Goal: Task Accomplishment & Management: Complete application form

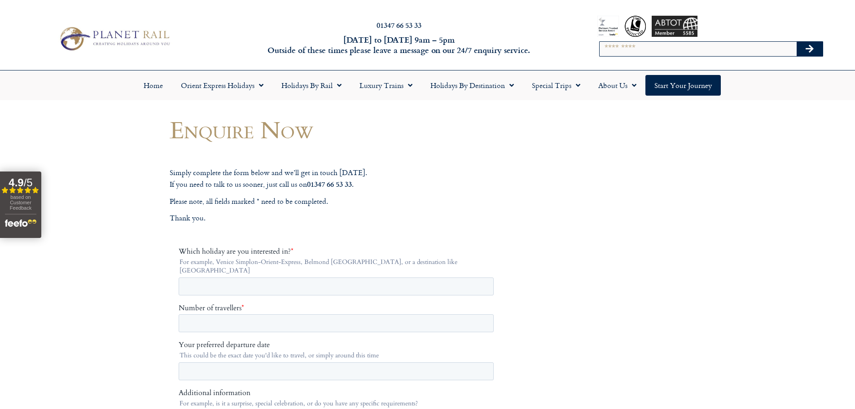
scroll to position [135, 0]
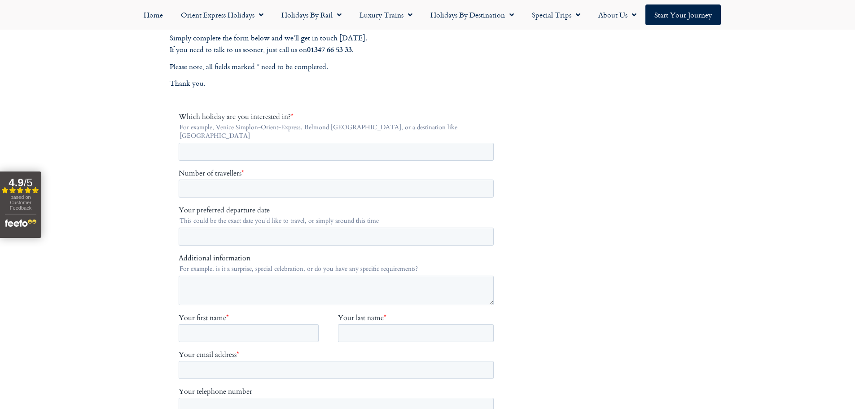
drag, startPoint x: 452, startPoint y: 81, endPoint x: 439, endPoint y: 80, distance: 13.0
drag, startPoint x: 439, startPoint y: 80, endPoint x: 343, endPoint y: 87, distance: 96.3
click at [343, 87] on p "Thank you." at bounding box center [338, 84] width 337 height 12
drag, startPoint x: 158, startPoint y: 133, endPoint x: 140, endPoint y: 120, distance: 22.3
drag, startPoint x: 140, startPoint y: 120, endPoint x: 146, endPoint y: 103, distance: 18.2
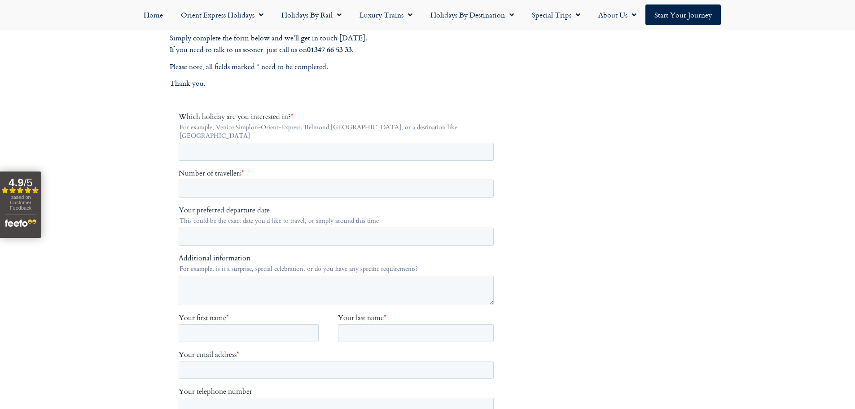
drag, startPoint x: 441, startPoint y: 90, endPoint x: 428, endPoint y: 92, distance: 13.7
drag, startPoint x: 428, startPoint y: 92, endPoint x: 348, endPoint y: 96, distance: 79.5
click at [348, 96] on div "Simply complete the form below and we’ll get in touch [DATE]. If you need to ta…" at bounding box center [338, 334] width 337 height 631
drag, startPoint x: 363, startPoint y: 88, endPoint x: 352, endPoint y: 93, distance: 12.0
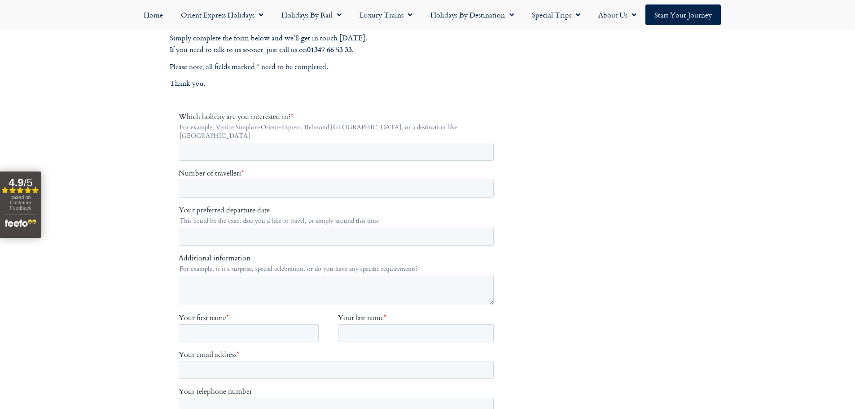
drag, startPoint x: 530, startPoint y: 205, endPoint x: 218, endPoint y: 117, distance: 324.6
click at [218, 117] on span "Which holiday are you interested in?" at bounding box center [234, 117] width 112 height 10
click at [218, 143] on input "Which holiday are you interested in? *" at bounding box center [335, 152] width 315 height 18
drag, startPoint x: 261, startPoint y: 144, endPoint x: 325, endPoint y: 154, distance: 64.4
click at [273, 146] on input "Which holiday are you interested in? *" at bounding box center [335, 152] width 315 height 18
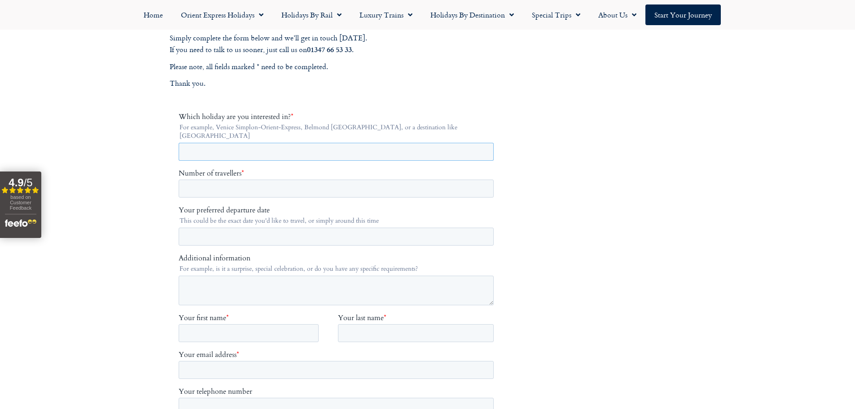
click at [377, 147] on input "Which holiday are you interested in? *" at bounding box center [335, 152] width 315 height 18
type input "******"
drag, startPoint x: 228, startPoint y: 176, endPoint x: 263, endPoint y: 186, distance: 36.9
click at [234, 180] on input "Number of travellers *" at bounding box center [335, 189] width 315 height 18
click at [484, 181] on input "**" at bounding box center [335, 189] width 315 height 18
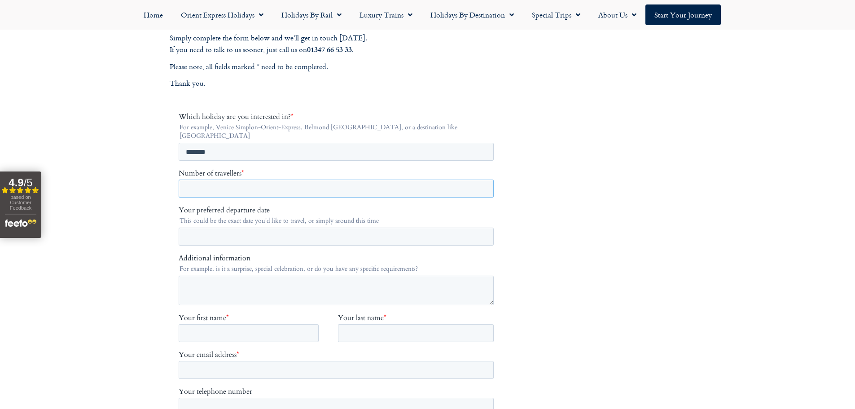
click at [485, 181] on input "**" at bounding box center [335, 189] width 315 height 18
click at [483, 180] on input "**" at bounding box center [335, 189] width 315 height 18
click at [483, 180] on input "*" at bounding box center [335, 189] width 315 height 18
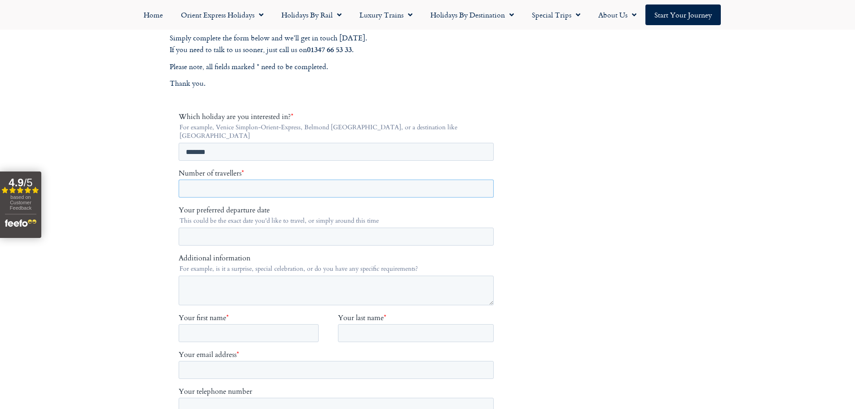
type input "*"
click at [483, 180] on input "*" at bounding box center [335, 189] width 315 height 18
click at [256, 228] on input "Your preferred departure date" at bounding box center [335, 237] width 315 height 18
click at [222, 228] on input "Your preferred departure date" at bounding box center [335, 237] width 315 height 18
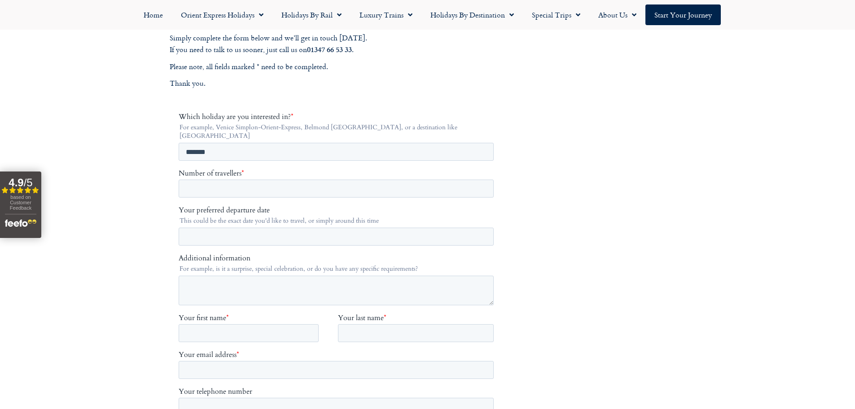
drag, startPoint x: 170, startPoint y: 287, endPoint x: 159, endPoint y: 281, distance: 12.0
drag, startPoint x: 159, startPoint y: 281, endPoint x: 99, endPoint y: 246, distance: 70.2
drag, startPoint x: 640, startPoint y: 212, endPoint x: 620, endPoint y: 202, distance: 21.9
drag, startPoint x: 620, startPoint y: 202, endPoint x: 588, endPoint y: 148, distance: 62.7
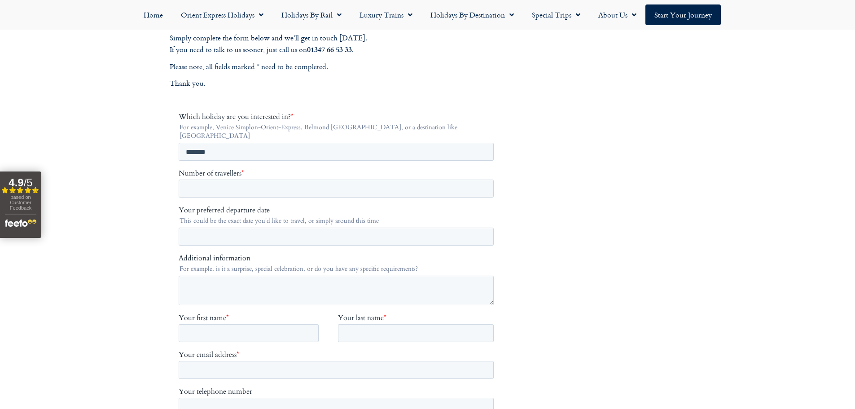
drag, startPoint x: 602, startPoint y: 171, endPoint x: 592, endPoint y: 158, distance: 16.7
drag, startPoint x: 592, startPoint y: 158, endPoint x: 579, endPoint y: 119, distance: 41.0
drag, startPoint x: 597, startPoint y: 166, endPoint x: 584, endPoint y: 135, distance: 34.0
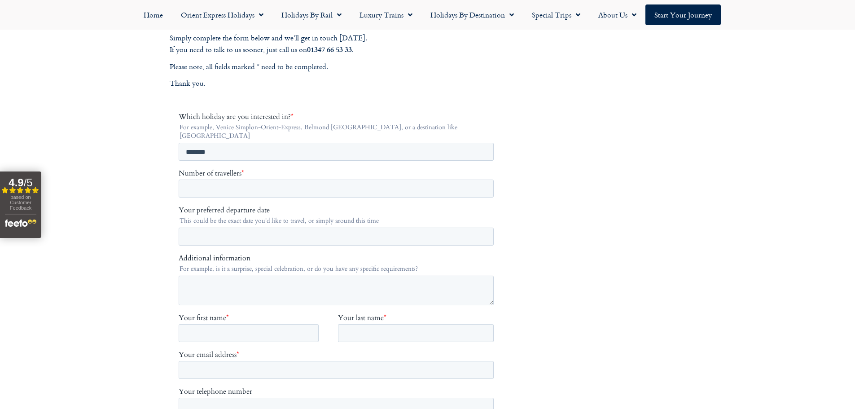
drag, startPoint x: 584, startPoint y: 138, endPoint x: 555, endPoint y: 66, distance: 77.1
drag, startPoint x: 555, startPoint y: 66, endPoint x: 589, endPoint y: 162, distance: 101.5
drag, startPoint x: 589, startPoint y: 162, endPoint x: 562, endPoint y: 93, distance: 74.2
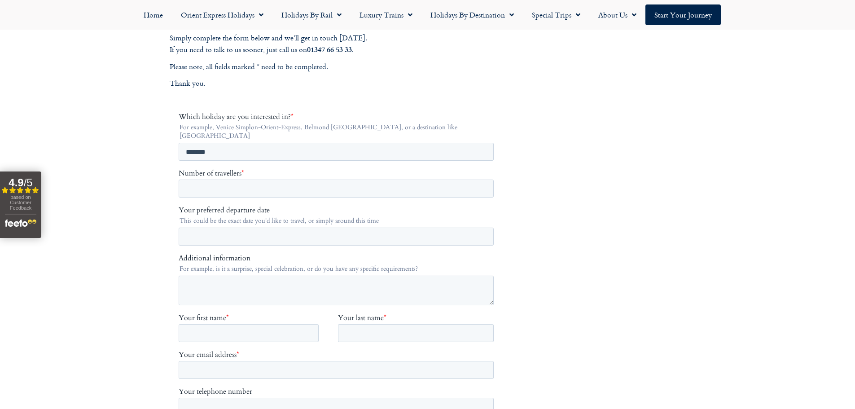
drag, startPoint x: 586, startPoint y: 184, endPoint x: 568, endPoint y: 147, distance: 41.0
drag, startPoint x: 568, startPoint y: 147, endPoint x: 554, endPoint y: 99, distance: 49.7
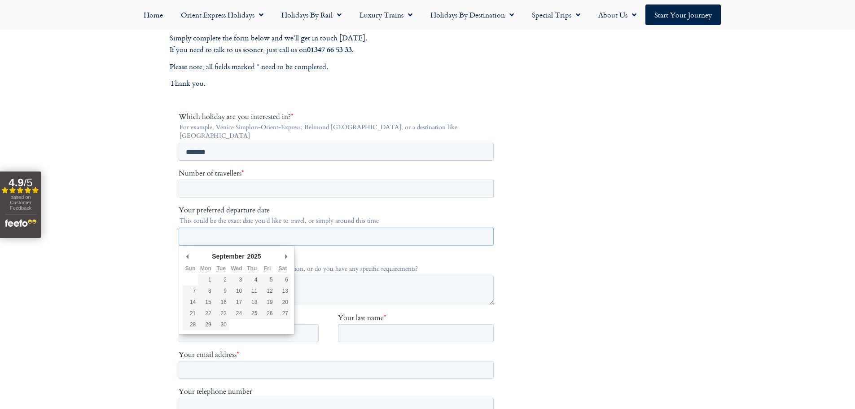
click at [241, 233] on input "Your preferred departure date" at bounding box center [335, 237] width 315 height 18
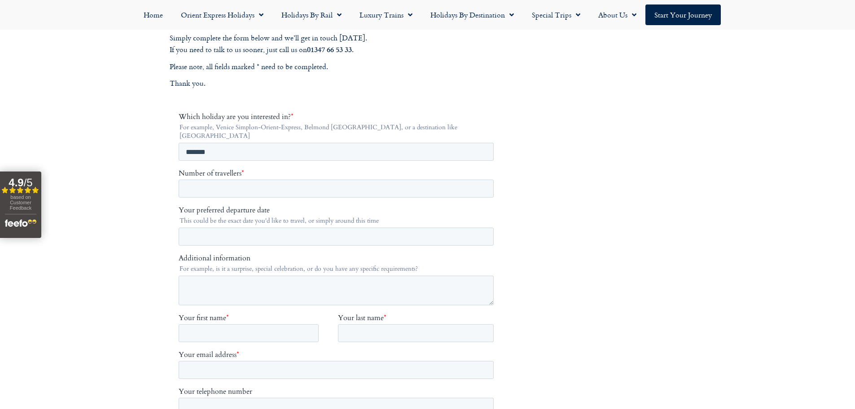
drag, startPoint x: 595, startPoint y: 125, endPoint x: 561, endPoint y: 81, distance: 55.4
drag, startPoint x: 573, startPoint y: 85, endPoint x: 556, endPoint y: 61, distance: 29.6
drag, startPoint x: 581, startPoint y: 118, endPoint x: 559, endPoint y: 81, distance: 43.5
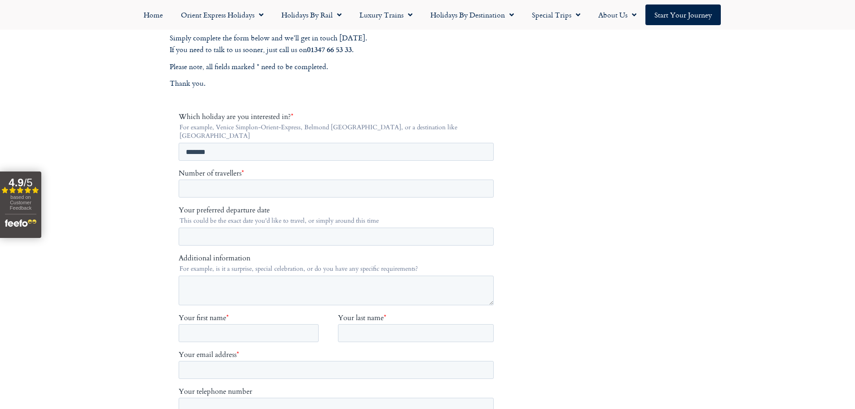
drag, startPoint x: 580, startPoint y: 116, endPoint x: 558, endPoint y: 72, distance: 49.4
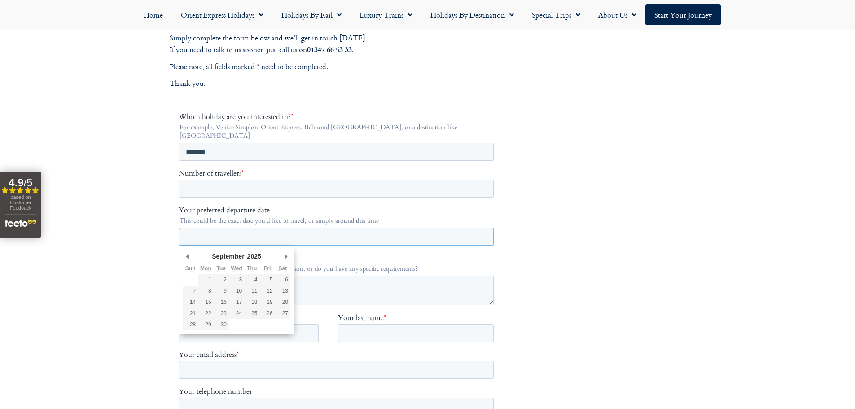
drag, startPoint x: 221, startPoint y: 227, endPoint x: 194, endPoint y: 227, distance: 26.5
click at [221, 228] on input "Your preferred departure date" at bounding box center [335, 237] width 315 height 18
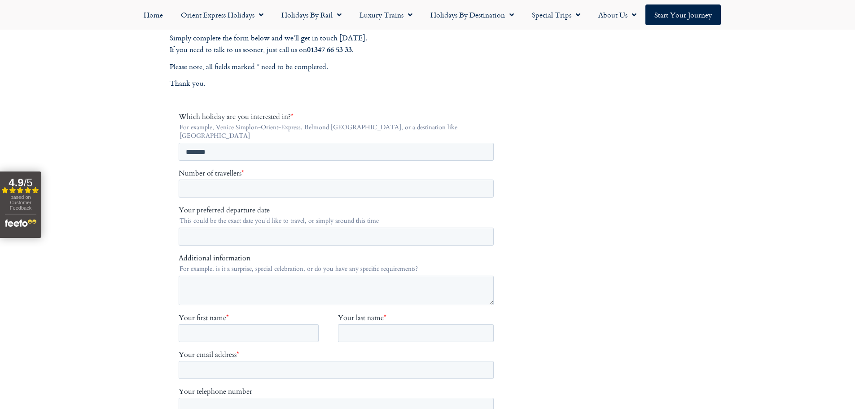
drag, startPoint x: 588, startPoint y: 187, endPoint x: 576, endPoint y: 168, distance: 22.4
drag, startPoint x: 576, startPoint y: 168, endPoint x: 553, endPoint y: 146, distance: 32.7
click at [230, 228] on input "Your preferred departure date" at bounding box center [335, 237] width 315 height 18
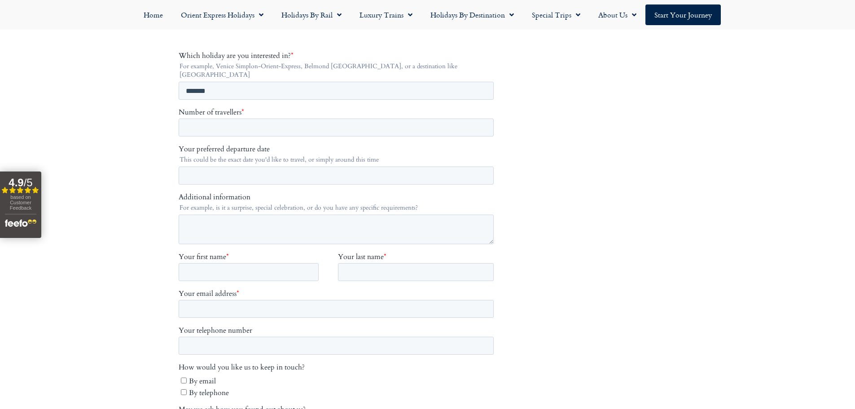
scroll to position [269, 0]
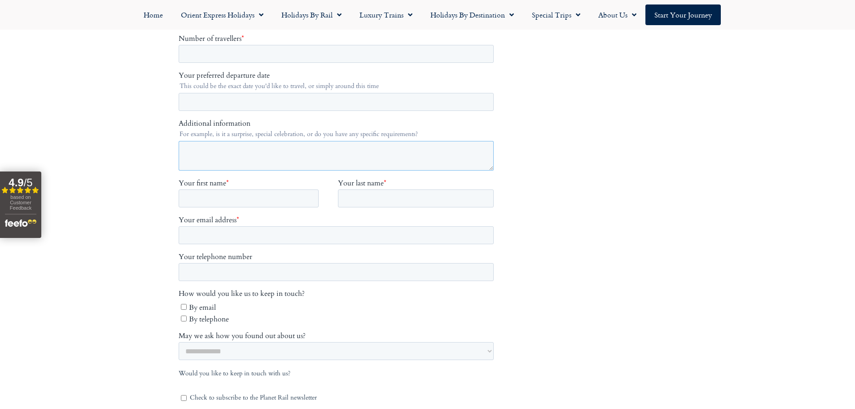
click at [225, 145] on textarea "Additional information" at bounding box center [335, 156] width 315 height 30
drag, startPoint x: 231, startPoint y: 191, endPoint x: 249, endPoint y: 192, distance: 18.4
click at [230, 191] on input "Your first name *" at bounding box center [248, 199] width 140 height 18
click at [269, 193] on input "Your first name *" at bounding box center [248, 199] width 140 height 18
type input "*"
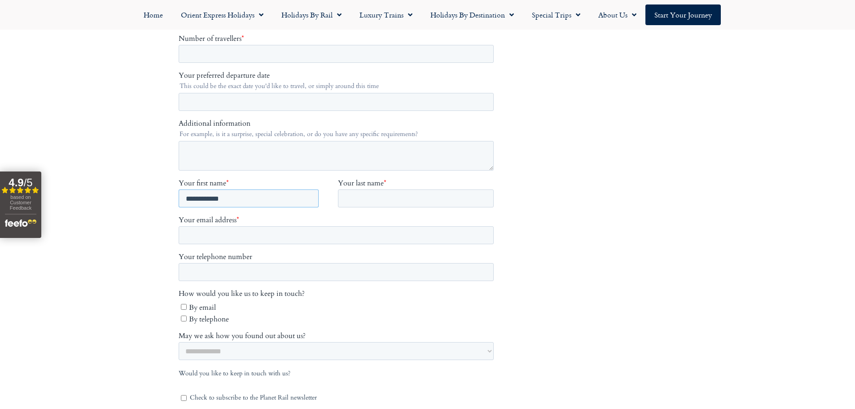
drag, startPoint x: 257, startPoint y: 186, endPoint x: 205, endPoint y: 186, distance: 51.6
click at [205, 190] on input "**********" at bounding box center [248, 199] width 140 height 18
type input "****"
click at [404, 190] on input "Your last name *" at bounding box center [416, 199] width 156 height 18
paste input "*******"
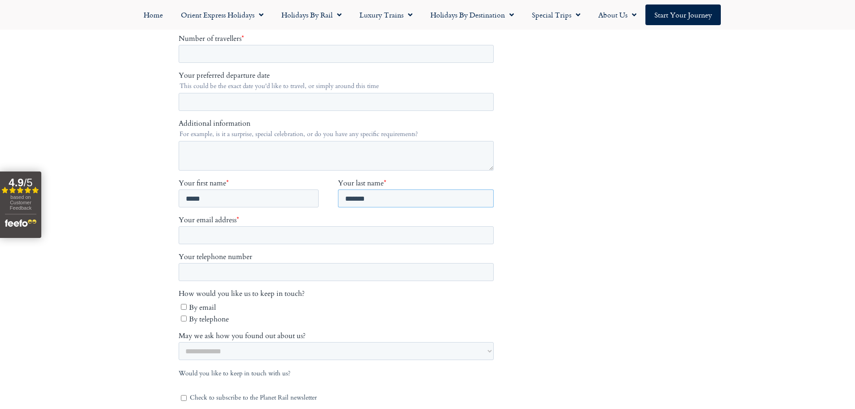
type input "*******"
click at [268, 264] on input "Your telephone number" at bounding box center [335, 272] width 315 height 18
click at [212, 263] on input "Your telephone number" at bounding box center [335, 272] width 315 height 18
drag, startPoint x: 242, startPoint y: 261, endPoint x: 249, endPoint y: 256, distance: 8.7
click at [242, 263] on input "Your telephone number" at bounding box center [335, 272] width 315 height 18
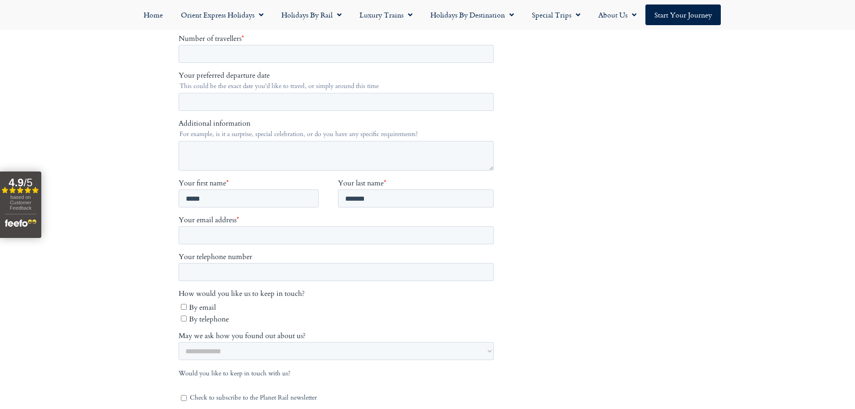
drag, startPoint x: 230, startPoint y: 215, endPoint x: 246, endPoint y: 222, distance: 17.5
click at [233, 216] on span "Your email address" at bounding box center [207, 220] width 58 height 10
click at [242, 132] on div "Additional information For example, is it a surprise, special celebration, or d…" at bounding box center [337, 145] width 319 height 52
click at [289, 141] on textarea "Additional information" at bounding box center [335, 156] width 315 height 30
click at [248, 93] on input "Your preferred departure date" at bounding box center [335, 102] width 315 height 18
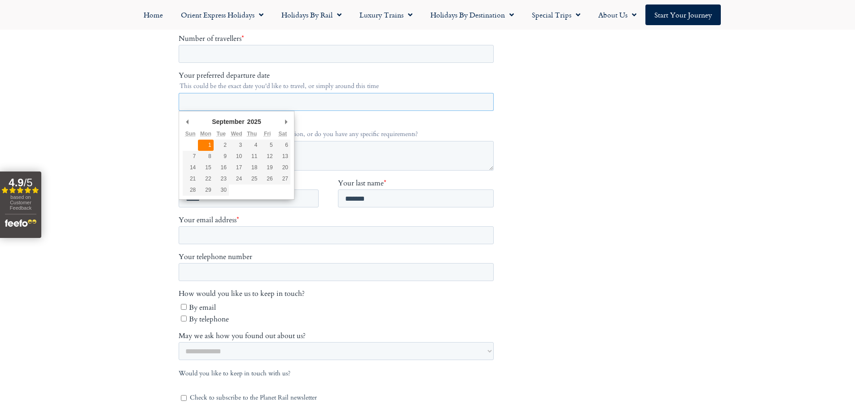
type div "[DATE]"
type input "**********"
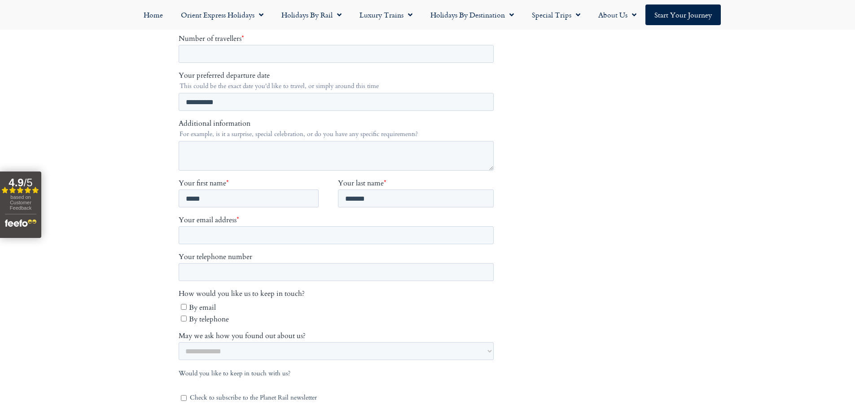
drag, startPoint x: 113, startPoint y: 129, endPoint x: 119, endPoint y: 108, distance: 22.3
click at [95, 92] on footer "Call us on [PHONE_NUMBER] to enquire about our tailor made holidays by rail FUR…" at bounding box center [427, 344] width 855 height 994
click at [220, 144] on textarea "Additional information" at bounding box center [335, 156] width 315 height 30
drag, startPoint x: 162, startPoint y: 141, endPoint x: 155, endPoint y: 139, distance: 7.1
drag, startPoint x: 155, startPoint y: 139, endPoint x: 172, endPoint y: 137, distance: 16.8
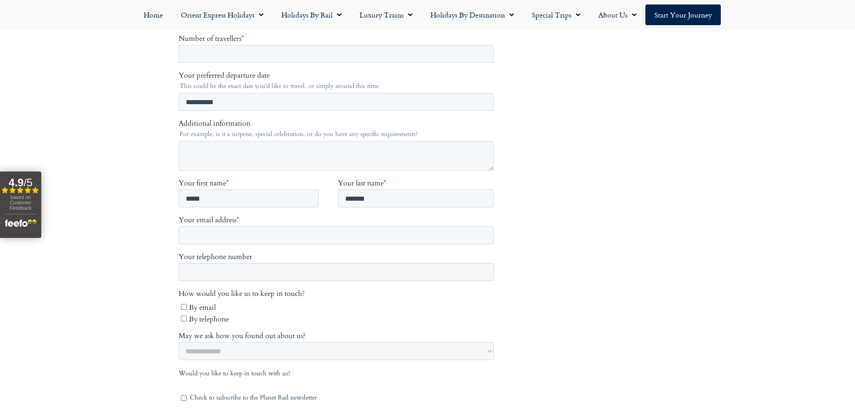
click at [91, 105] on footer "Call us on [PHONE_NUMBER] to enquire about our tailor made holidays by rail FUR…" at bounding box center [427, 344] width 855 height 994
click at [231, 141] on textarea "Additional information" at bounding box center [335, 156] width 315 height 30
drag, startPoint x: 128, startPoint y: 99, endPoint x: 145, endPoint y: 74, distance: 29.5
click at [101, 73] on footer "Call us on [PHONE_NUMBER] to enquire about our tailor made holidays by rail FUR…" at bounding box center [427, 344] width 855 height 994
drag, startPoint x: 525, startPoint y: 69, endPoint x: 517, endPoint y: 40, distance: 30.8
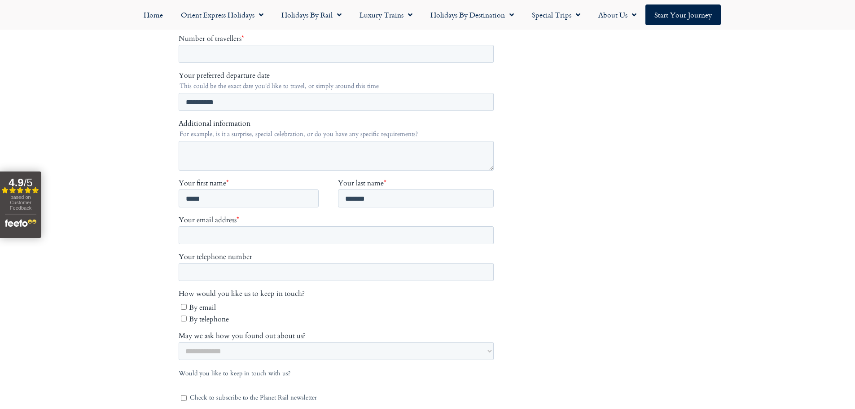
click at [517, 40] on footer "Call us on [PHONE_NUMBER] to enquire about our tailor made holidays by rail FUR…" at bounding box center [427, 344] width 855 height 994
drag, startPoint x: 565, startPoint y: 94, endPoint x: 540, endPoint y: 51, distance: 49.3
click at [540, 51] on footer "Call us on [PHONE_NUMBER] to enquire about our tailor made holidays by rail FUR…" at bounding box center [427, 344] width 855 height 994
drag, startPoint x: 565, startPoint y: 133, endPoint x: 562, endPoint y: 123, distance: 10.1
drag
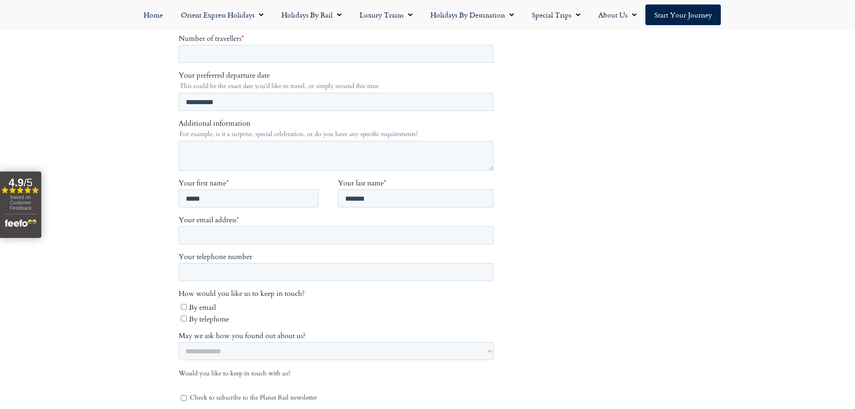
click at [553, 76] on footer "Call us on [PHONE_NUMBER] to enquire about our tailor made holidays by rail FUR…" at bounding box center [427, 344] width 855 height 994
click at [540, 76] on footer "Call us on [PHONE_NUMBER] to enquire about our tailor made holidays by rail FUR…" at bounding box center [427, 344] width 855 height 994
click at [543, 70] on footer "Call us on [PHONE_NUMBER] to enquire about our tailor made holidays by rail FUR…" at bounding box center [427, 344] width 855 height 994
click at [561, 70] on footer "Call us on [PHONE_NUMBER] to enquire about our tailor made holidays by rail FUR…" at bounding box center [427, 344] width 855 height 994
click at [545, 98] on footer "Call us on [PHONE_NUMBER] to enquire about our tailor made holidays by rail FUR…" at bounding box center [427, 344] width 855 height 994
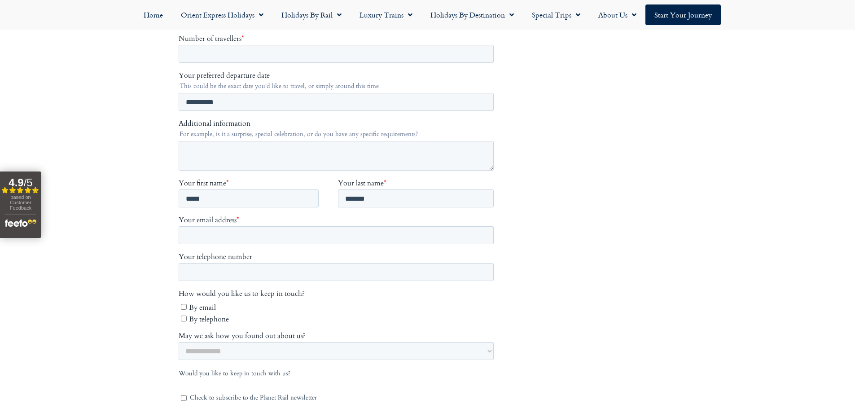
click at [570, 73] on footer "Call us on [PHONE_NUMBER] to enquire about our tailor made holidays by rail FUR…" at bounding box center [427, 344] width 855 height 994
click at [244, 231] on input "Your email address *" at bounding box center [335, 236] width 315 height 18
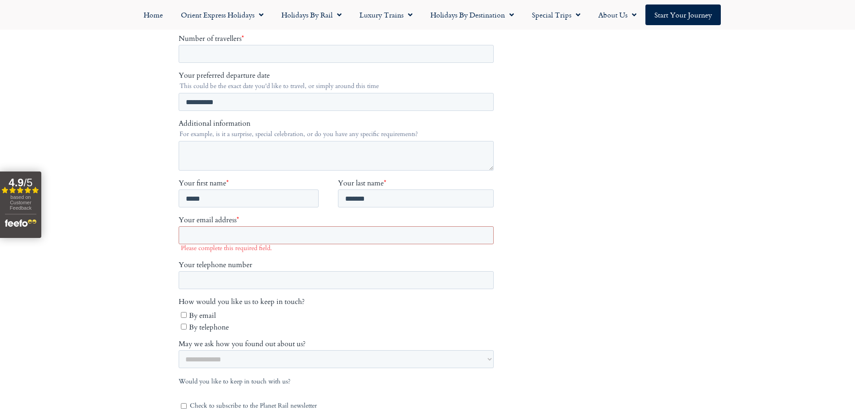
click at [514, 120] on footer "Call us on [PHONE_NUMBER] to enquire about our tailor made holidays by rail FUR…" at bounding box center [427, 348] width 855 height 1002
click at [575, 119] on footer "Call us on [PHONE_NUMBER] to enquire about our tailor made holidays by rail FUR…" at bounding box center [427, 348] width 855 height 1002
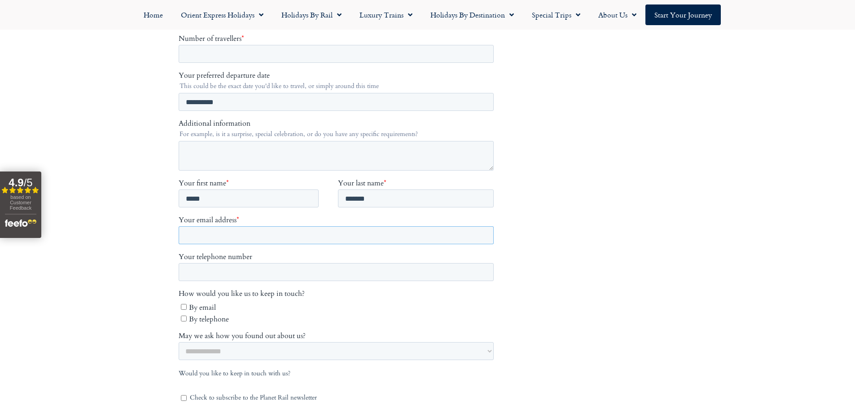
click at [267, 227] on input "Your email address *" at bounding box center [335, 236] width 315 height 18
click at [287, 266] on input "Your telephone number" at bounding box center [335, 272] width 315 height 18
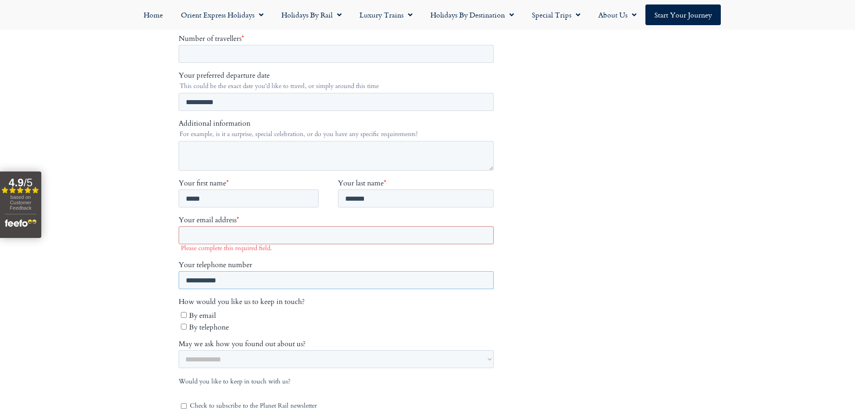
type input "**********"
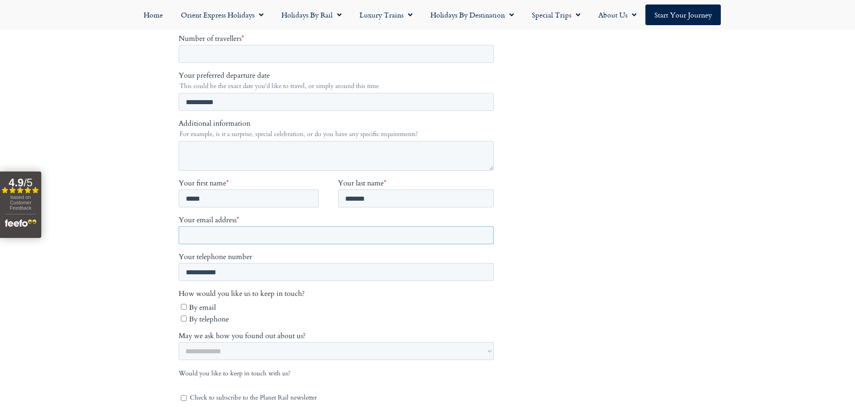
drag, startPoint x: 234, startPoint y: 223, endPoint x: 348, endPoint y: 240, distance: 115.2
click at [233, 227] on input "Your email address *" at bounding box center [335, 236] width 315 height 18
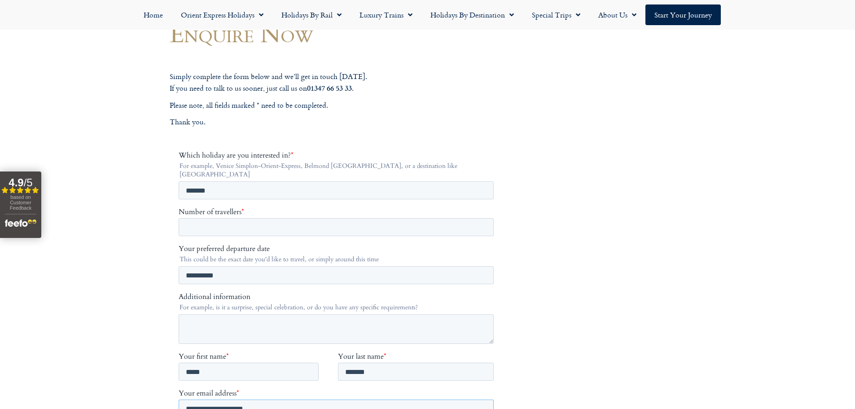
scroll to position [90, 0]
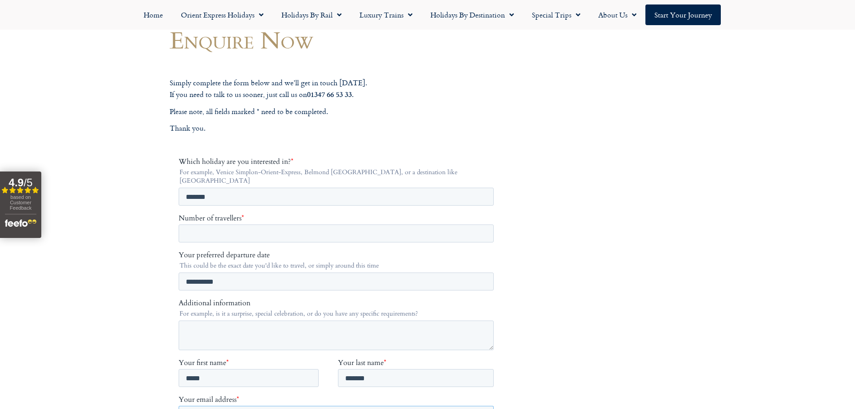
type input "**********"
drag, startPoint x: 263, startPoint y: 325, endPoint x: 298, endPoint y: 322, distance: 35.1
click at [263, 325] on textarea "Additional information" at bounding box center [335, 336] width 315 height 30
drag, startPoint x: 574, startPoint y: 194, endPoint x: 493, endPoint y: 150, distance: 91.6
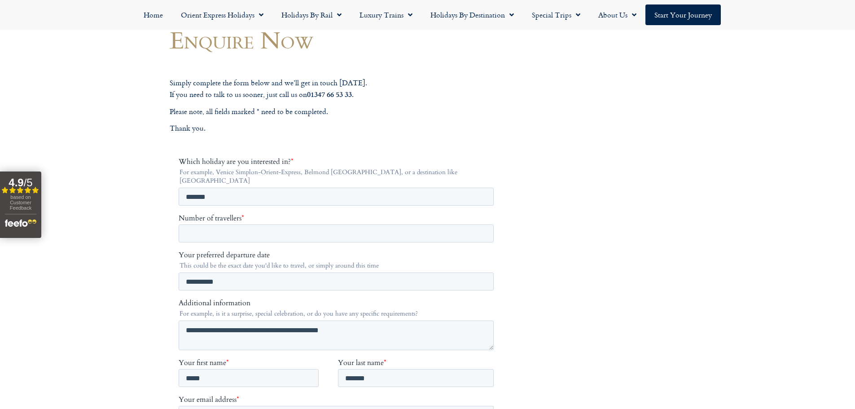
drag, startPoint x: 546, startPoint y: 121, endPoint x: 488, endPoint y: 104, distance: 60.2
click at [488, 104] on div "Simply complete the form below and we’ll get in touch [DATE]. If you need to ta…" at bounding box center [338, 105] width 337 height 57
drag, startPoint x: 571, startPoint y: 136, endPoint x: 507, endPoint y: 115, distance: 68.1
click at [505, 115] on p "Please note, all fields marked * need to be completed." at bounding box center [338, 112] width 337 height 12
drag, startPoint x: 553, startPoint y: 123, endPoint x: 477, endPoint y: 114, distance: 76.9
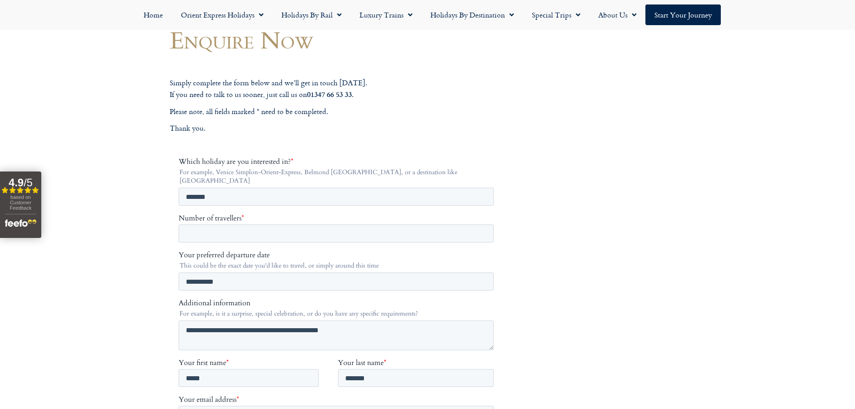
click at [477, 114] on p "Please note, all fields marked * need to be completed." at bounding box center [338, 112] width 337 height 12
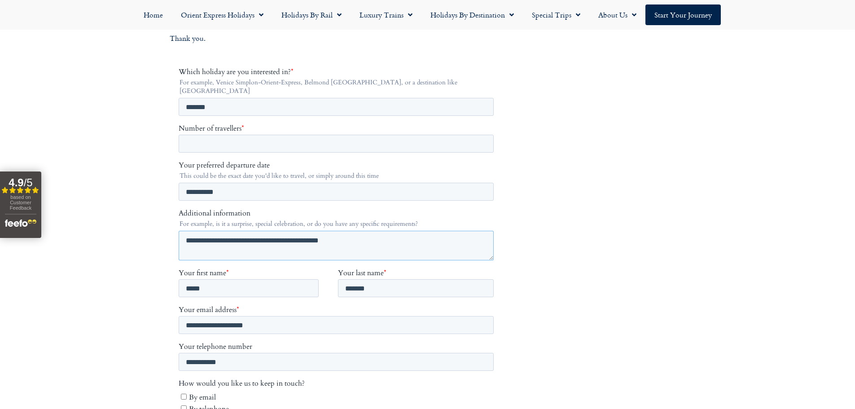
drag, startPoint x: 198, startPoint y: 231, endPoint x: 211, endPoint y: 236, distance: 14.2
click at [369, 231] on textarea "**********" at bounding box center [335, 246] width 315 height 30
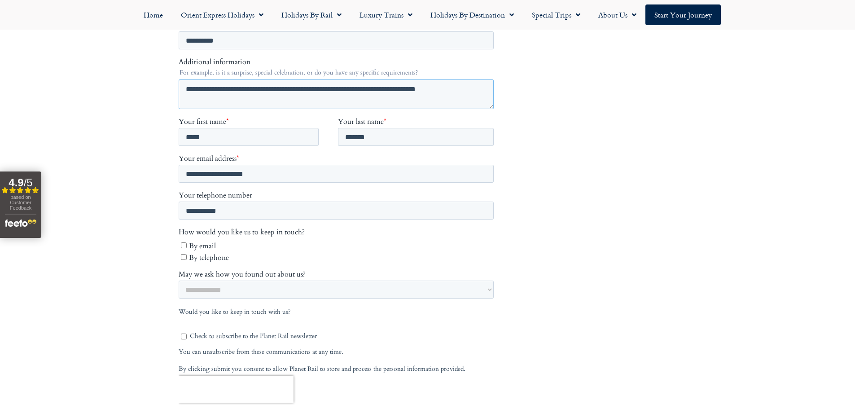
scroll to position [404, 0]
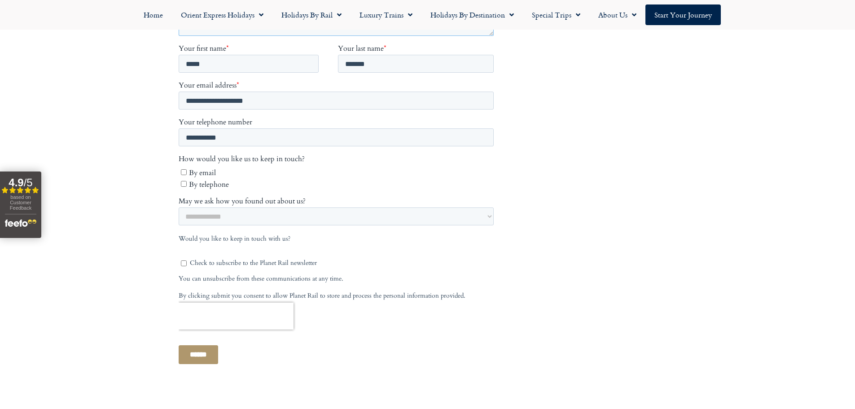
type textarea "**********"
click at [236, 208] on select "**********" at bounding box center [335, 217] width 315 height 18
select select "**********"
click at [178, 226] on select "**********" at bounding box center [335, 217] width 315 height 18
drag, startPoint x: 144, startPoint y: 230, endPoint x: 125, endPoint y: 201, distance: 34.7
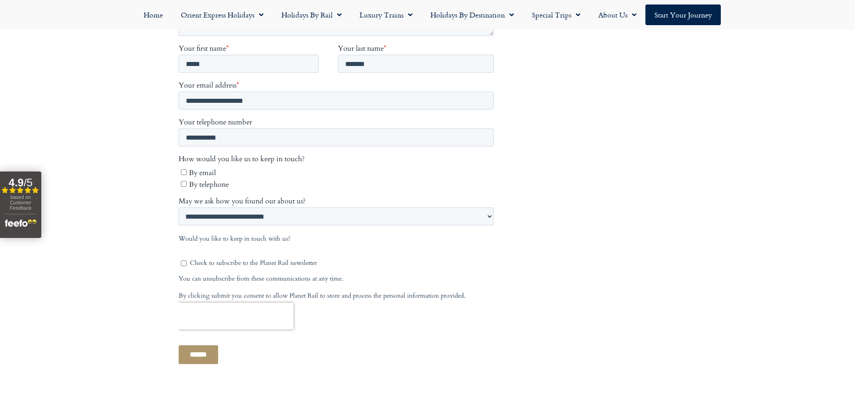
click at [111, 178] on footer "Call us on [PHONE_NUMBER] to enquire about our tailor made holidays by rail FUR…" at bounding box center [427, 217] width 855 height 1010
click at [211, 351] on input "******" at bounding box center [198, 355] width 40 height 19
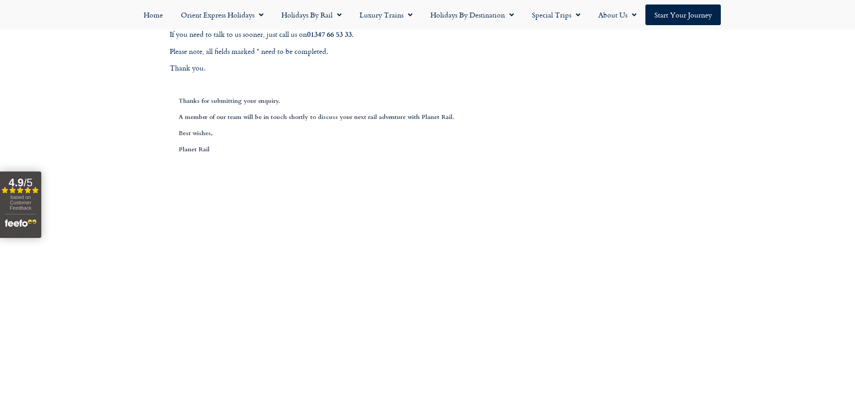
scroll to position [45, 0]
